Goal: Task Accomplishment & Management: Manage account settings

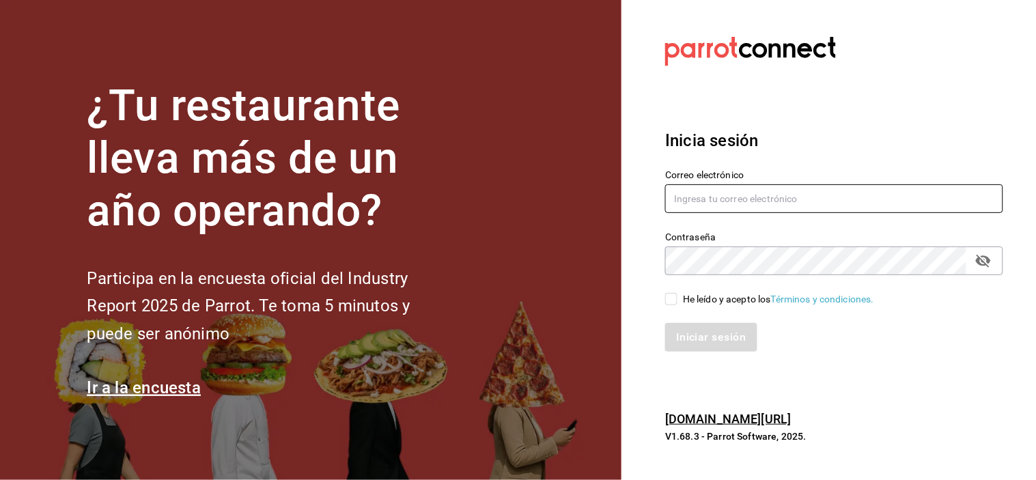
type input "grifitth@platoexpress.com"
click at [672, 303] on input "He leído y acepto los Términos y condiciones." at bounding box center [671, 299] width 12 height 12
checkbox input "true"
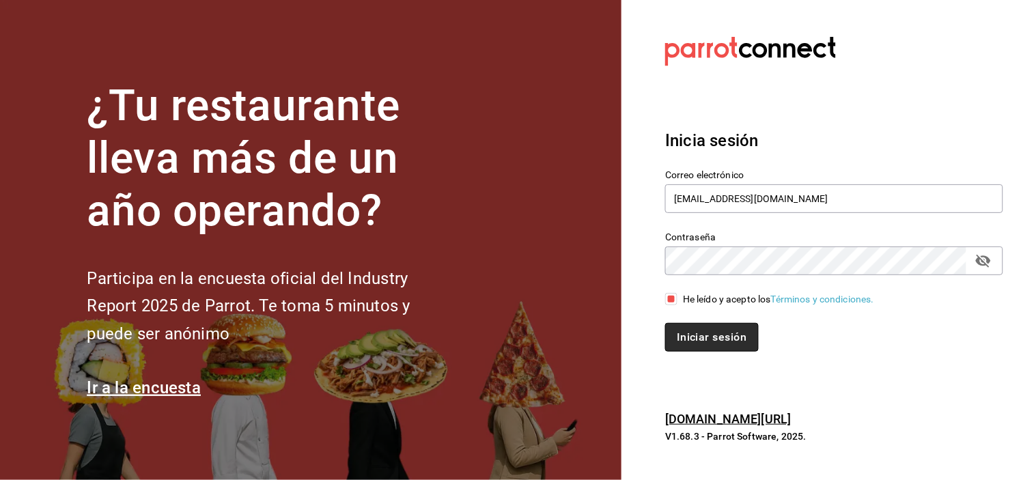
click at [708, 335] on button "Iniciar sesión" at bounding box center [711, 337] width 93 height 29
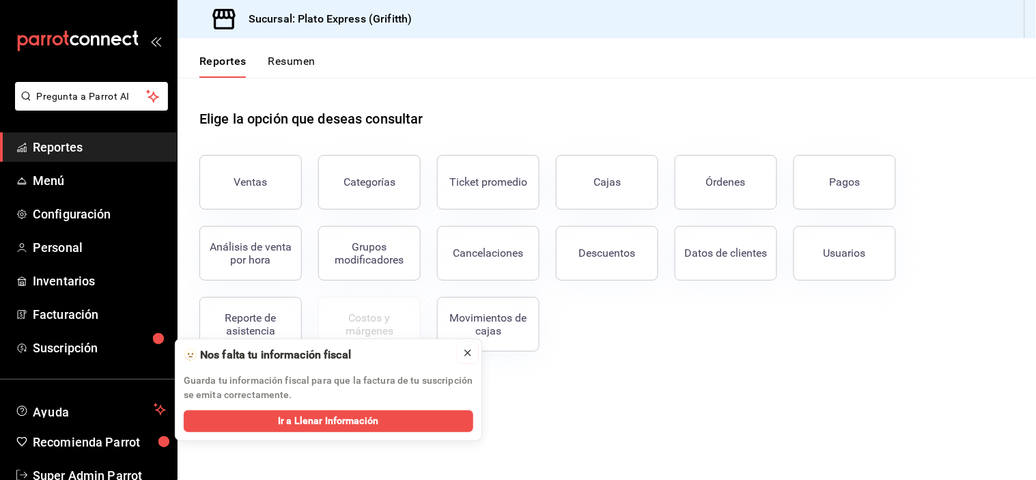
click at [467, 356] on icon at bounding box center [467, 353] width 11 height 11
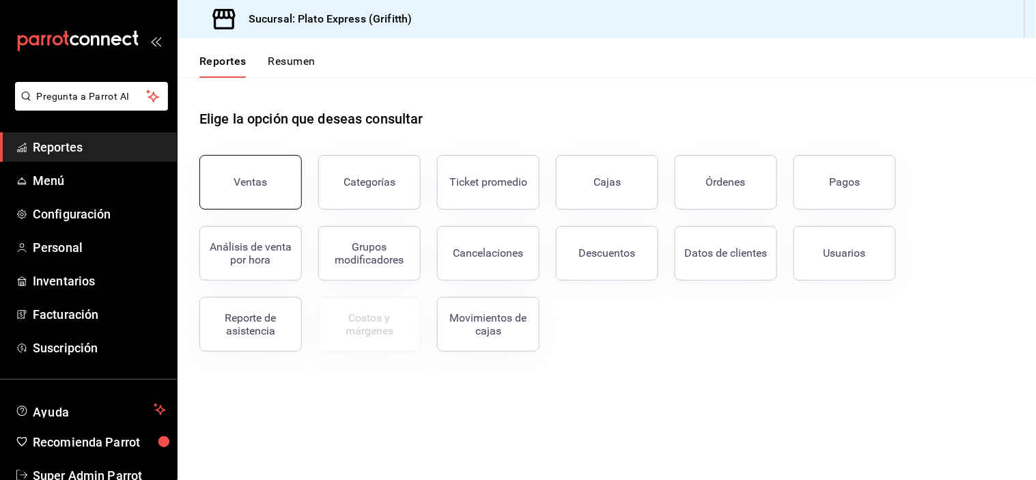
click at [268, 195] on button "Ventas" at bounding box center [250, 182] width 102 height 55
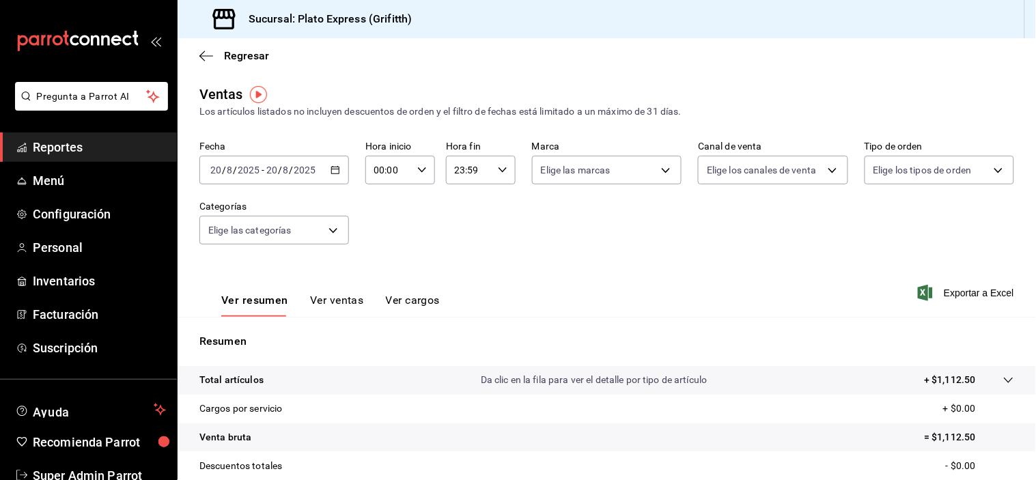
click at [420, 171] on icon "button" at bounding box center [422, 170] width 10 height 10
click at [385, 270] on span "02" at bounding box center [380, 271] width 12 height 11
click at [385, 264] on span "09" at bounding box center [380, 258] width 12 height 11
type input "09:00"
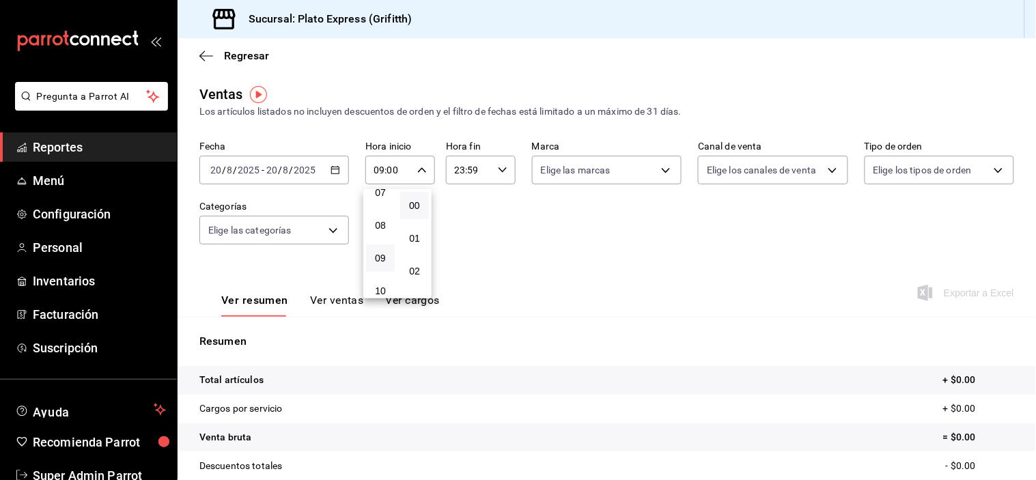
click at [87, 217] on div at bounding box center [518, 240] width 1036 height 480
click at [102, 212] on span "Configuración" at bounding box center [99, 214] width 133 height 18
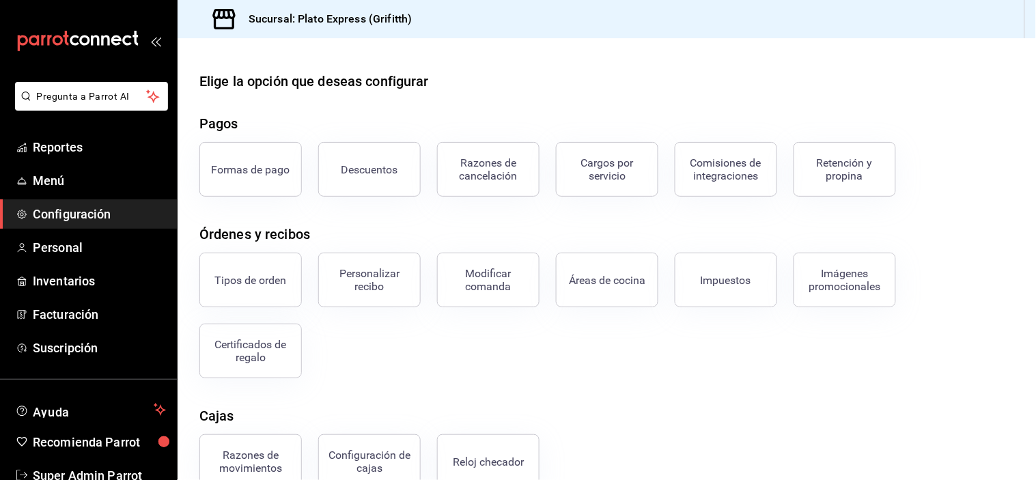
click at [279, 359] on div "Certificados de regalo" at bounding box center [250, 351] width 85 height 26
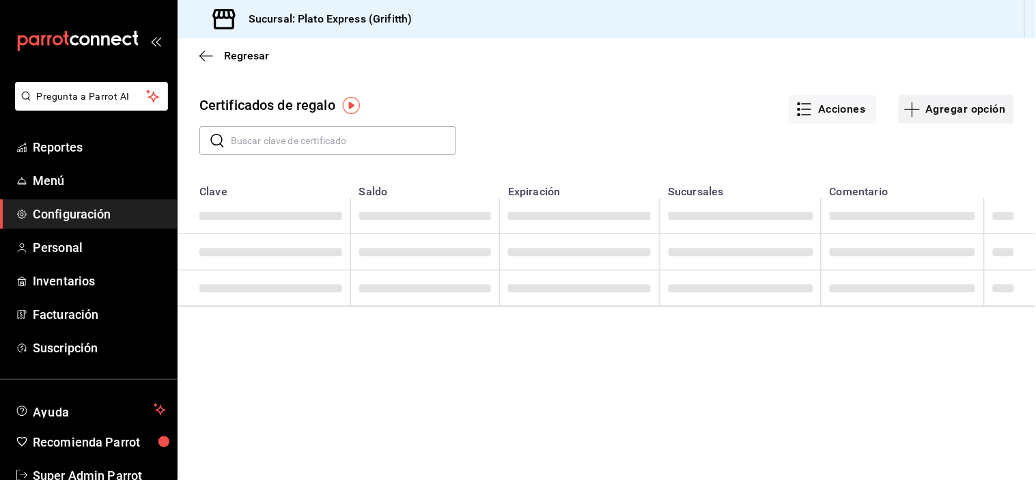
click at [973, 106] on button "Agregar opción" at bounding box center [956, 109] width 115 height 29
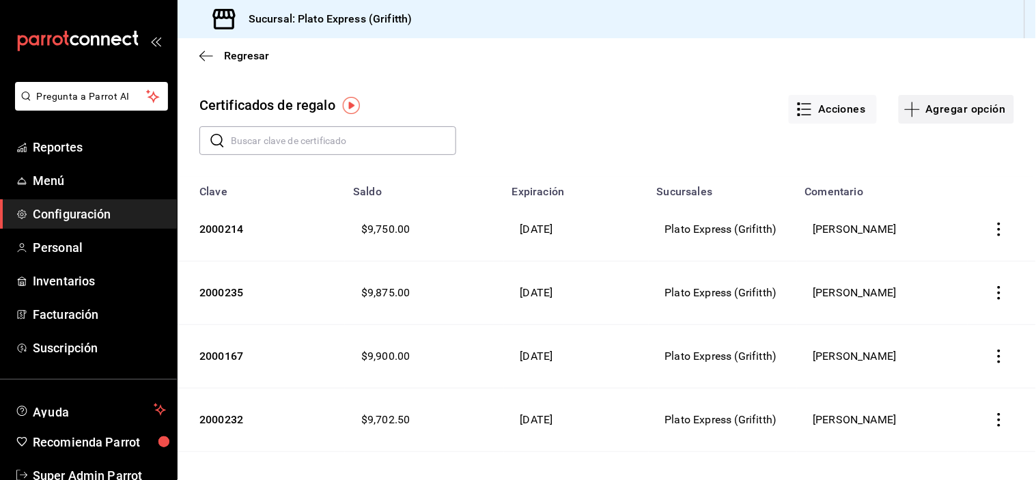
type input "$0.00"
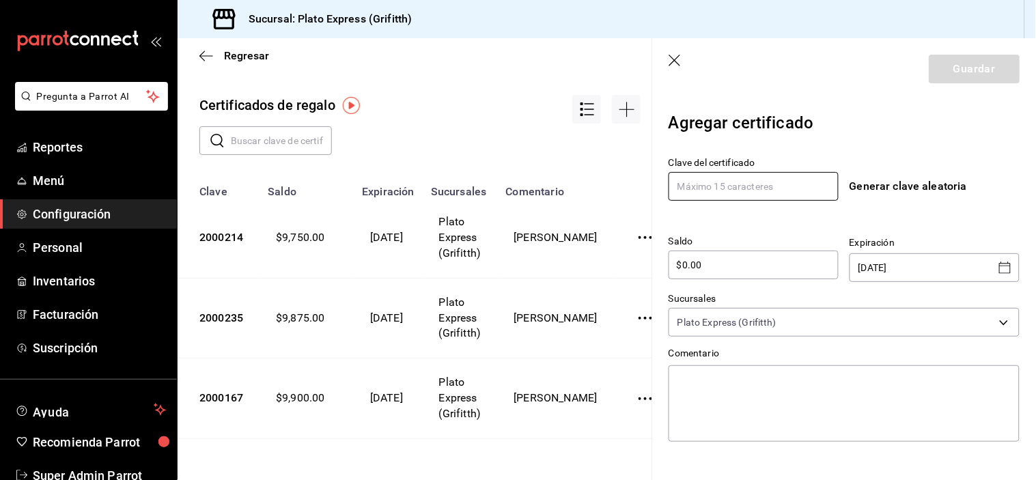
click at [802, 180] on input "text" at bounding box center [754, 186] width 170 height 29
type input "2000311"
click at [762, 260] on input "$0.00" at bounding box center [754, 265] width 170 height 16
type input "$0"
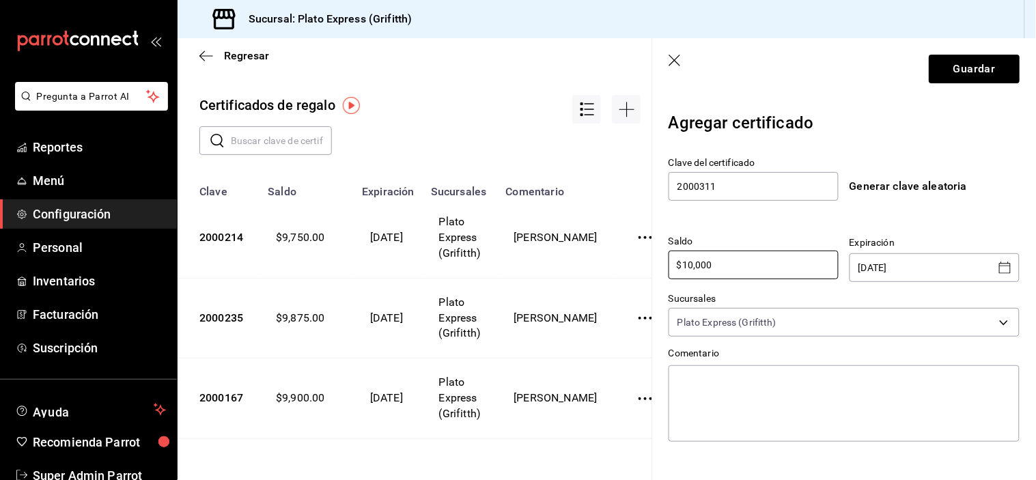
type input "$10,000"
click at [997, 262] on icon "Open calendar" at bounding box center [1005, 268] width 16 height 16
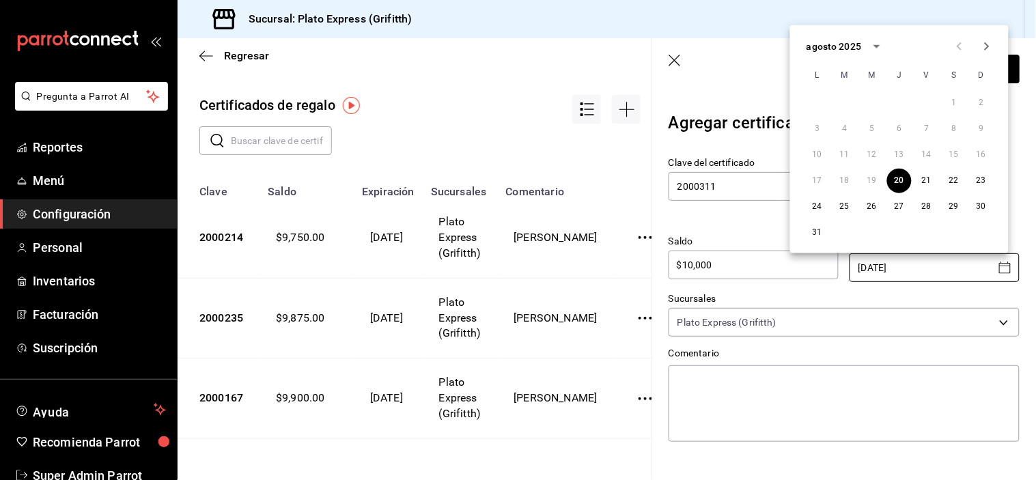
click at [988, 49] on icon "Next month" at bounding box center [987, 46] width 16 height 16
click at [898, 207] on button "31" at bounding box center [899, 207] width 25 height 25
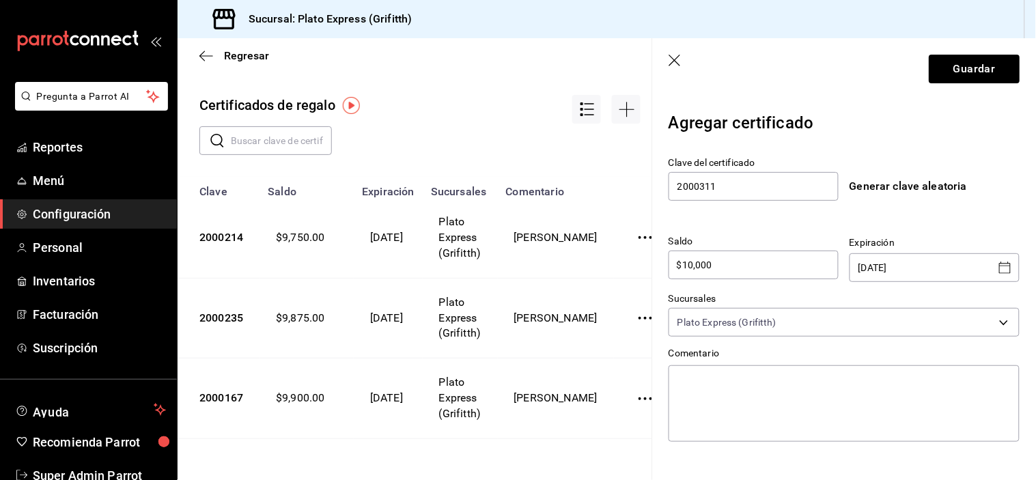
type input "[DATE]"
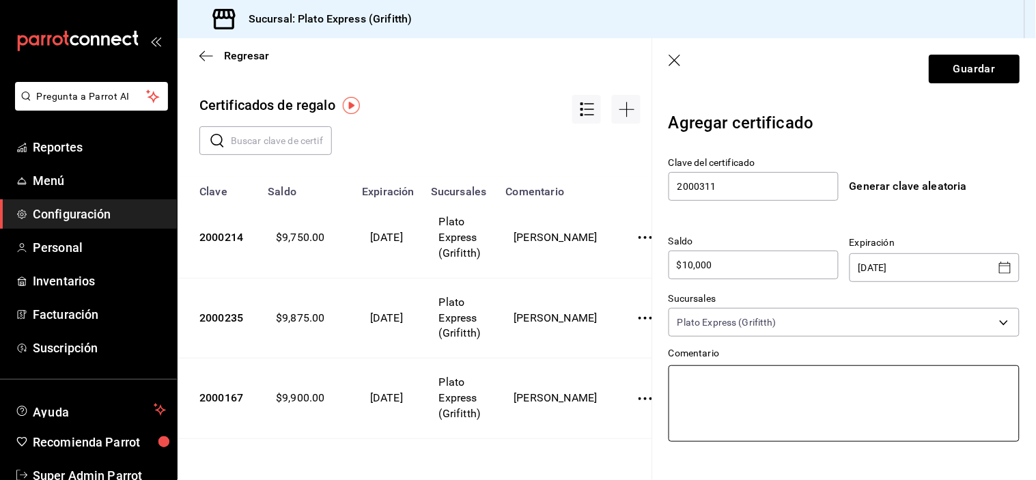
click at [870, 385] on textarea at bounding box center [844, 403] width 351 height 77
type textarea "A"
type textarea "x"
type textarea "Al"
type textarea "x"
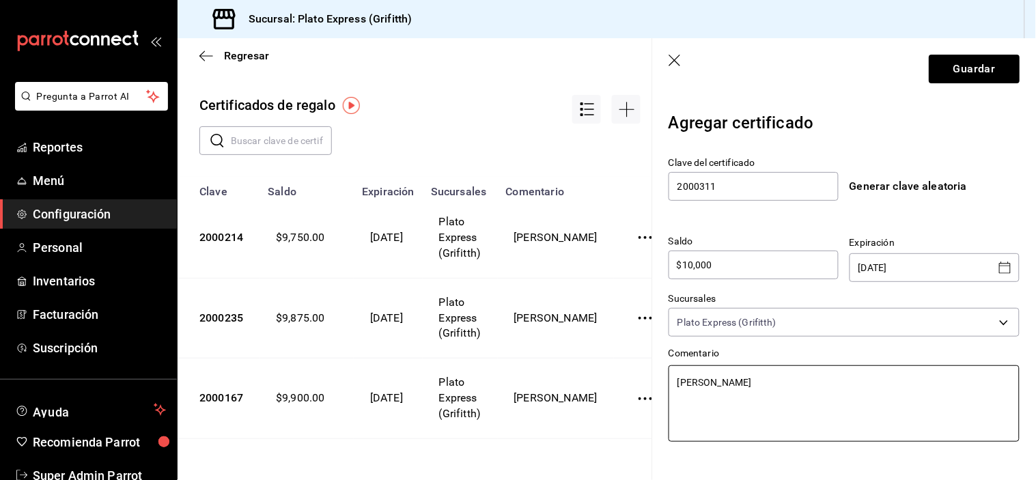
type textarea "Alfr"
type textarea "x"
type textarea "[PERSON_NAME]"
type textarea "x"
type textarea "[PERSON_NAME]"
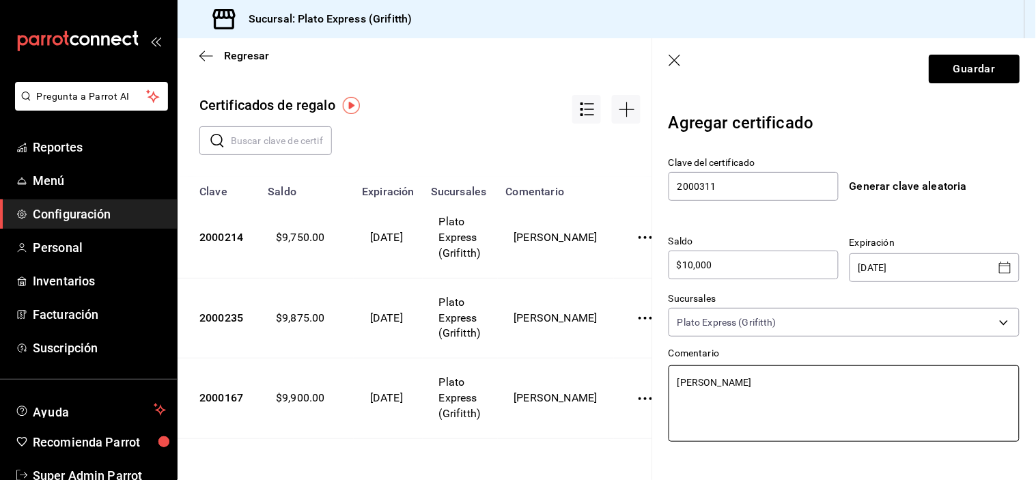
type textarea "x"
type textarea "[PERSON_NAME]"
type textarea "x"
type textarea "[PERSON_NAME]"
type textarea "x"
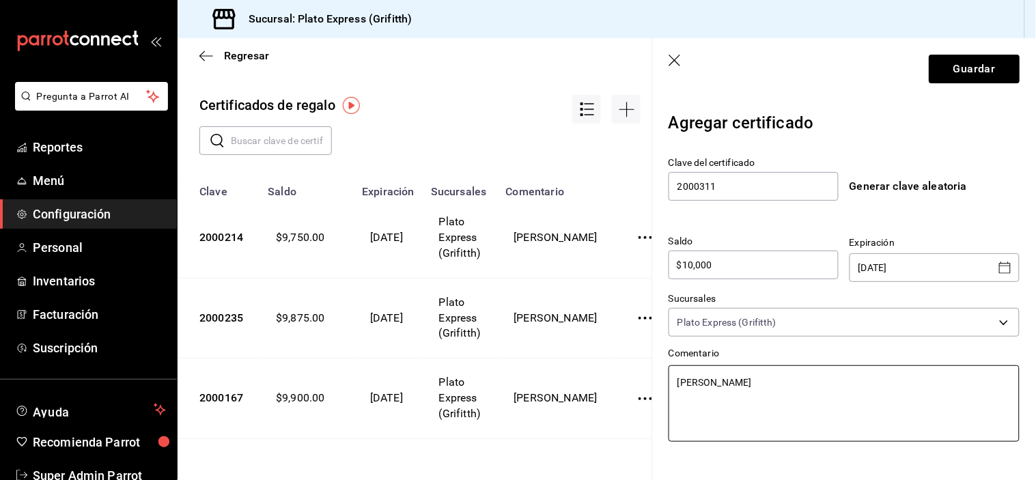
type textarea "[PERSON_NAME]"
type textarea "x"
type textarea "[PERSON_NAME]"
type textarea "x"
type textarea "[PERSON_NAME]"
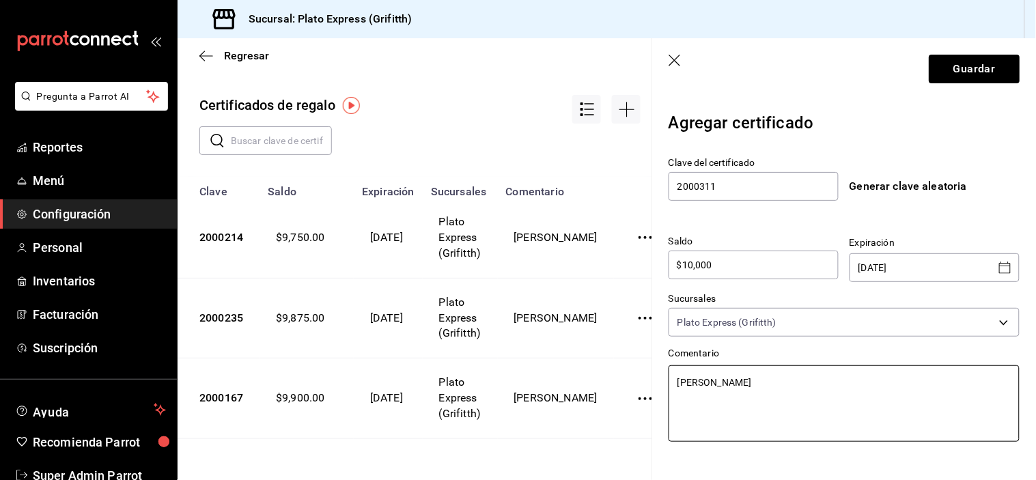
type textarea "x"
type textarea "[PERSON_NAME]"
type textarea "x"
type textarea "[PERSON_NAME] De [PERSON_NAME]"
type textarea "x"
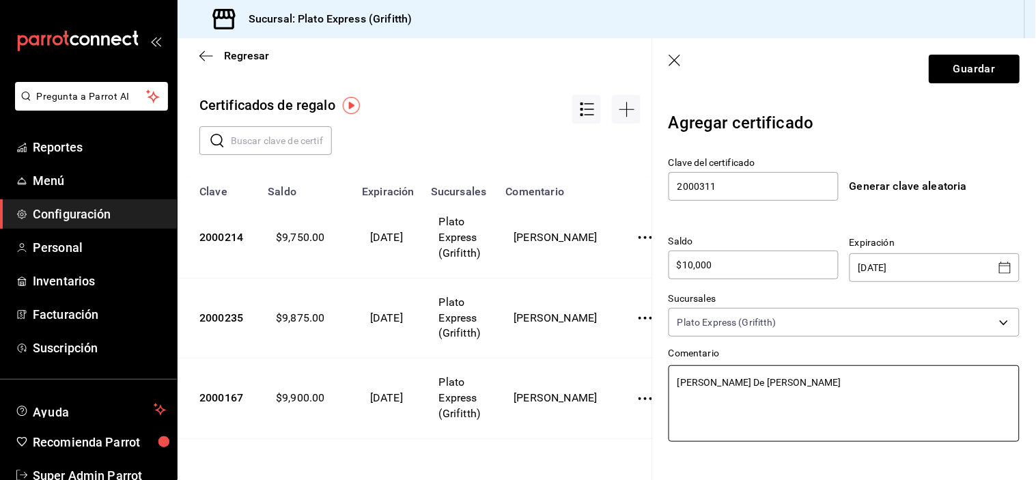
type textarea "[PERSON_NAME] De [PERSON_NAME]"
type textarea "x"
type textarea "[PERSON_NAME] De [PERSON_NAME] C"
type textarea "x"
type textarea "[PERSON_NAME] De [PERSON_NAME] Co"
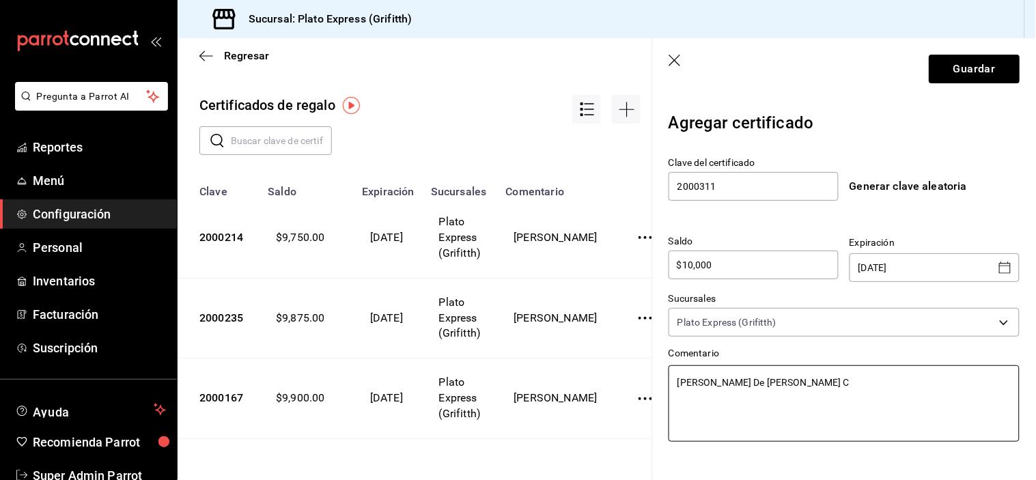
type textarea "x"
type textarea "[PERSON_NAME] De [PERSON_NAME] Con"
type textarea "x"
type textarea "[PERSON_NAME] De [PERSON_NAME] Cont"
type textarea "x"
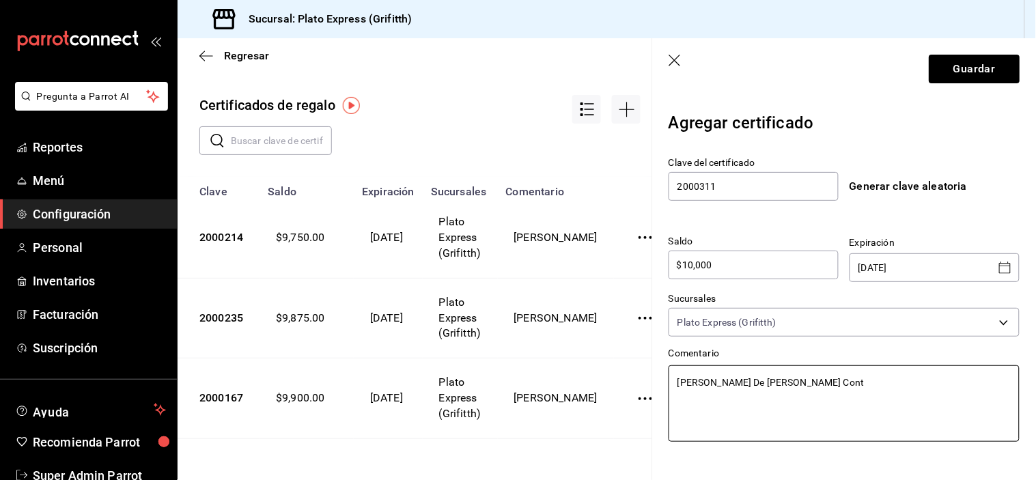
type textarea "[PERSON_NAME] De [PERSON_NAME] Contr"
type textarea "x"
type textarea "[PERSON_NAME] De [PERSON_NAME] Contre"
type textarea "x"
type textarea "[PERSON_NAME] De [PERSON_NAME]"
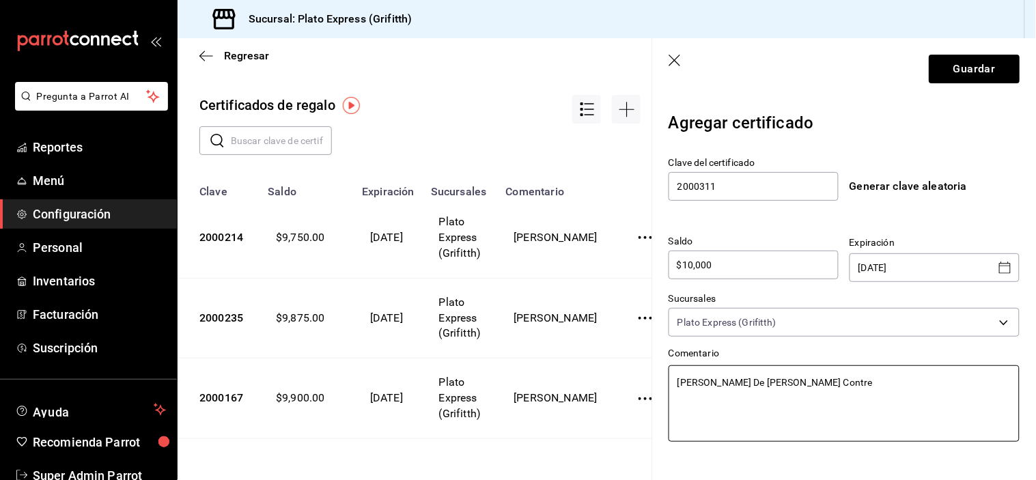
type textarea "x"
type textarea "[PERSON_NAME] De [PERSON_NAME]"
type textarea "x"
type textarea "[PERSON_NAME] De [PERSON_NAME]"
type textarea "x"
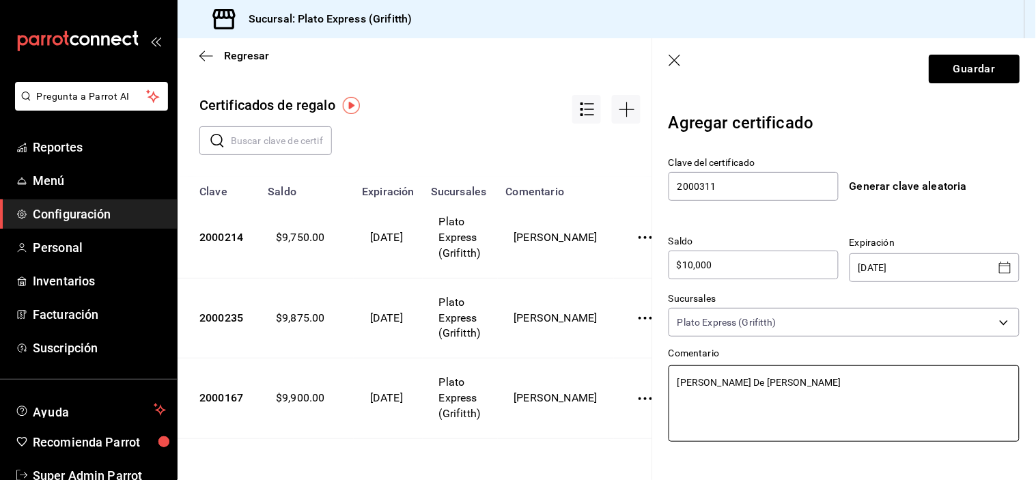
type textarea "[PERSON_NAME] De [PERSON_NAME]"
type textarea "x"
type textarea "[PERSON_NAME] De [PERSON_NAME] F"
type textarea "x"
type textarea "[PERSON_NAME] De [PERSON_NAME] Fl"
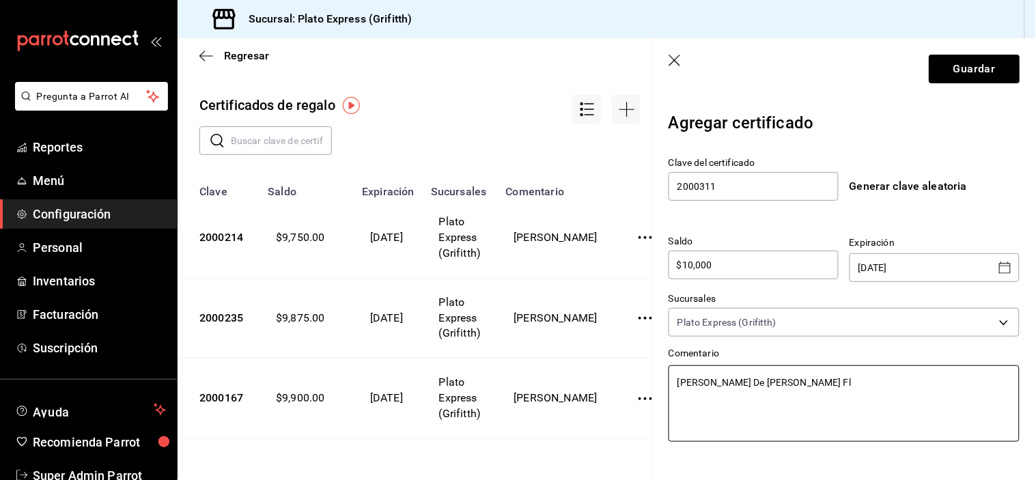
type textarea "x"
type textarea "[PERSON_NAME] De [PERSON_NAME]"
type textarea "x"
type textarea "[PERSON_NAME] De [PERSON_NAME]"
type textarea "x"
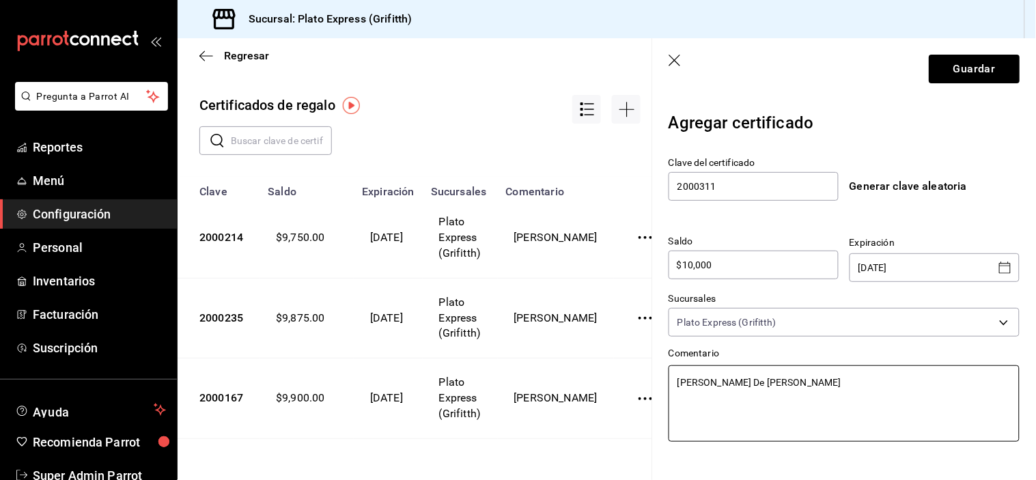
type textarea "[PERSON_NAME] De [PERSON_NAME]"
type textarea "x"
type textarea "[PERSON_NAME] De [PERSON_NAME]"
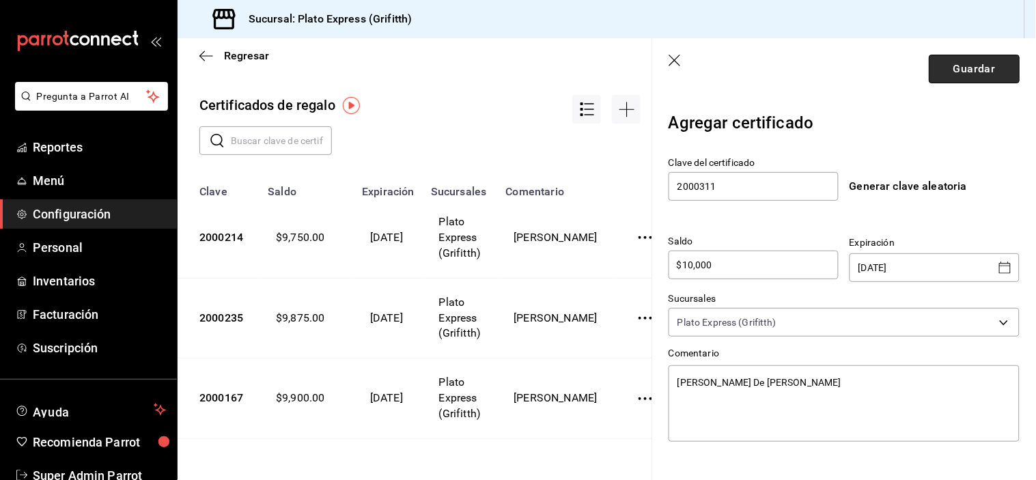
click at [984, 76] on button "Guardar" at bounding box center [974, 69] width 91 height 29
type textarea "x"
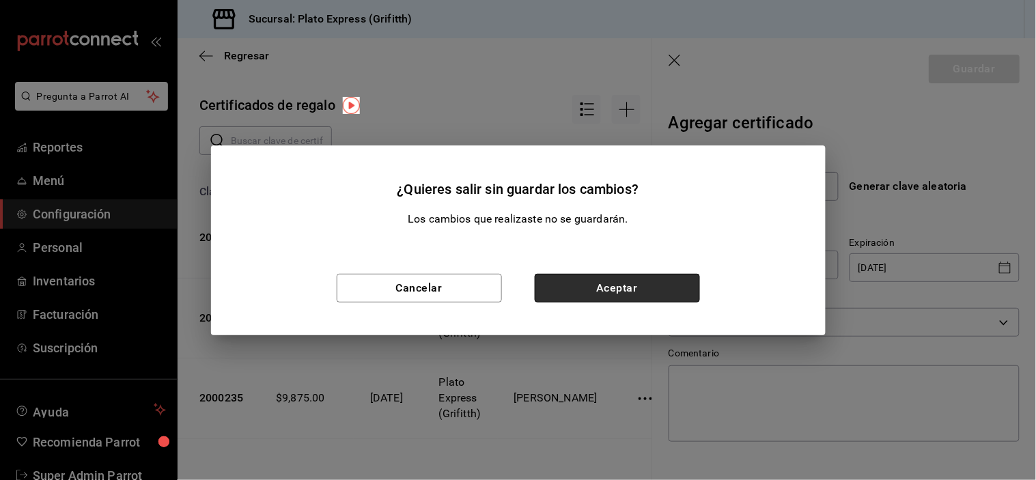
click at [674, 278] on button "Aceptar" at bounding box center [617, 288] width 165 height 29
